Goal: Book appointment/travel/reservation

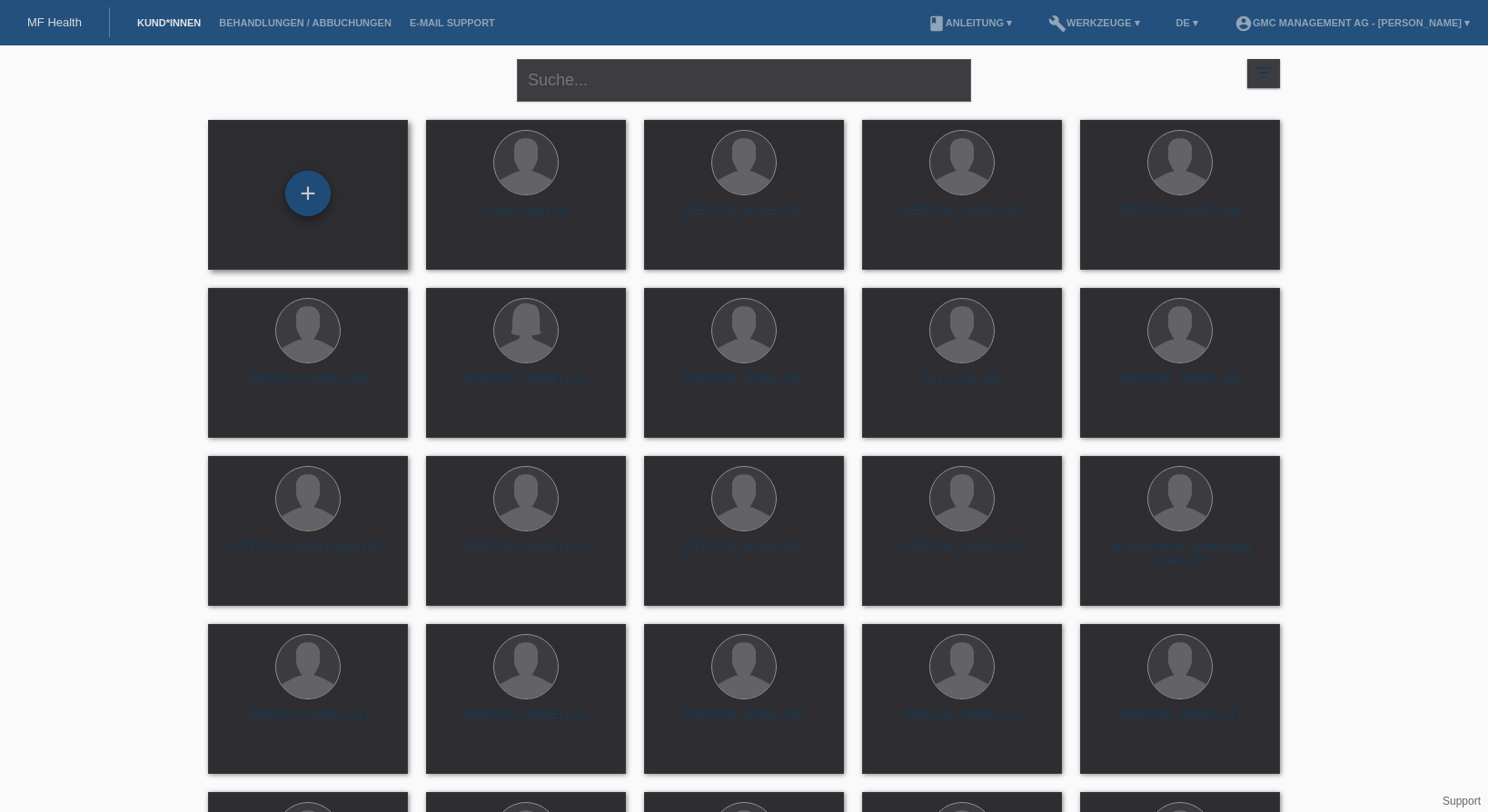
click at [306, 203] on div "+" at bounding box center [307, 193] width 45 height 45
